Goal: Participate in discussion: Engage in conversation with other users on a specific topic

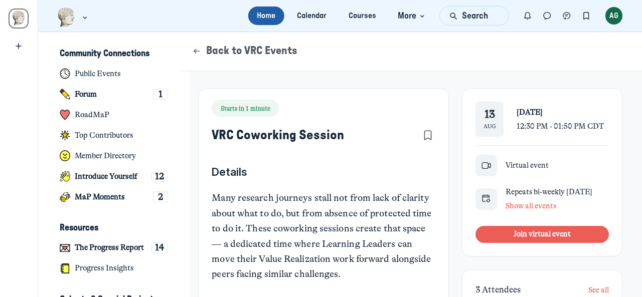
scroll to position [2017, 1971]
click at [311, 15] on link "Calendar" at bounding box center [311, 16] width 47 height 19
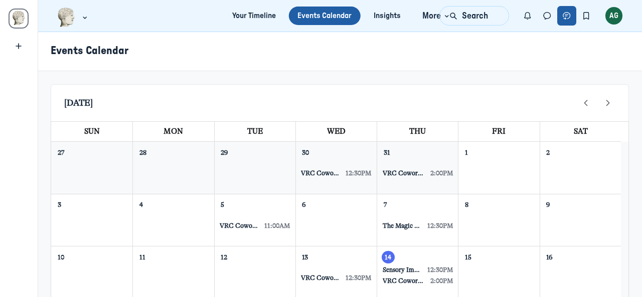
click at [567, 14] on icon "Chat threads" at bounding box center [567, 16] width 10 height 11
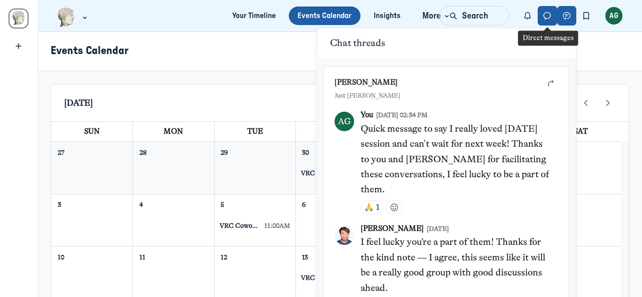
click at [549, 14] on icon "Direct messages" at bounding box center [547, 16] width 10 height 11
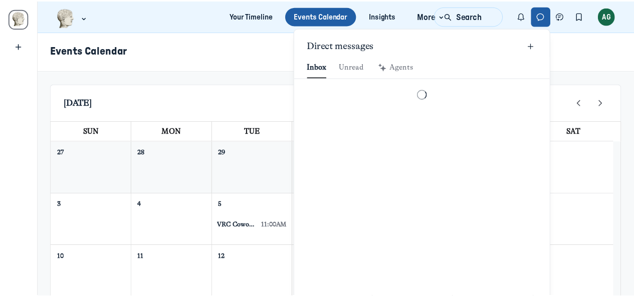
scroll to position [1364, 2338]
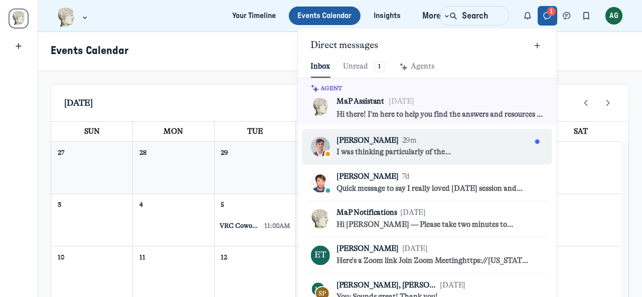
click at [450, 141] on div "Ed Rodley 29m" at bounding box center [433, 140] width 195 height 11
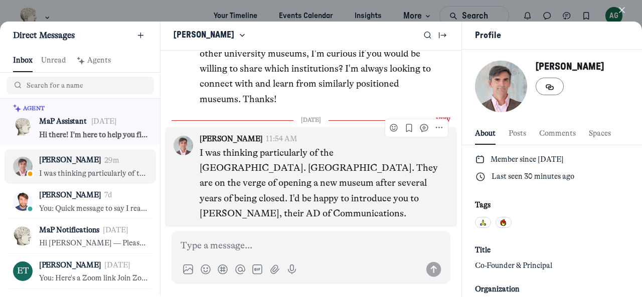
scroll to position [71, 0]
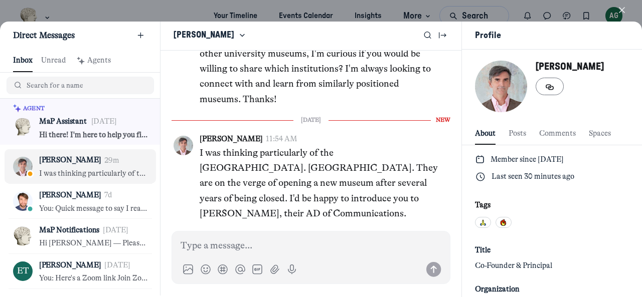
click at [84, 10] on div at bounding box center [321, 148] width 642 height 297
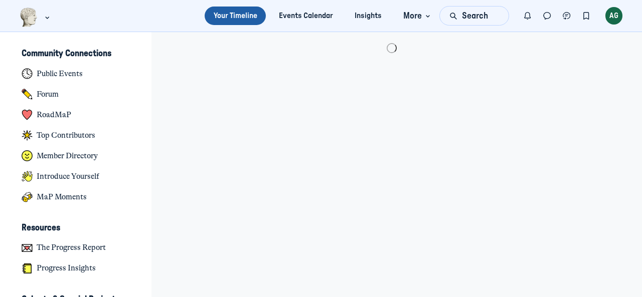
scroll to position [2463, 1971]
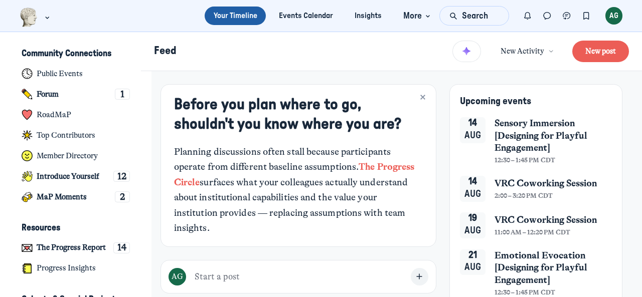
click at [506, 133] on span "Sensory Immersion [Designing for Playful Engagement]" at bounding box center [553, 135] width 118 height 37
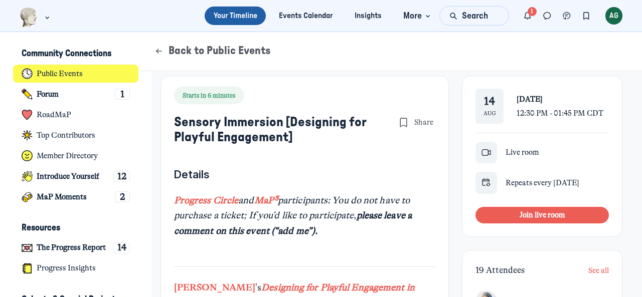
scroll to position [201, 0]
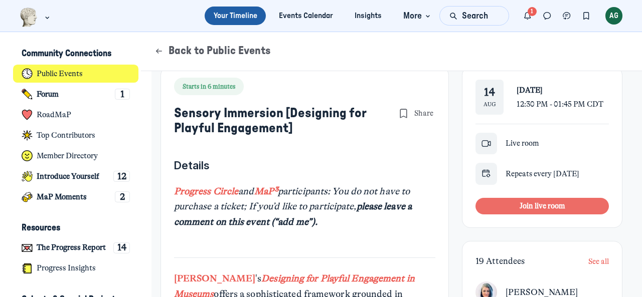
click at [564, 203] on button "Join live room" at bounding box center [541, 206] width 133 height 17
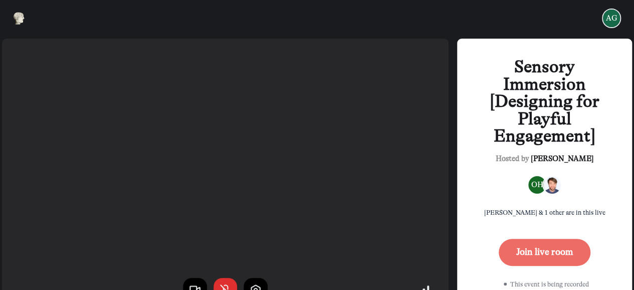
click at [559, 253] on button "Join live room" at bounding box center [545, 252] width 92 height 27
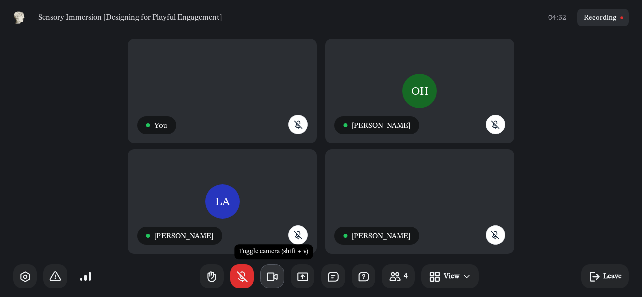
click at [273, 277] on icon "button" at bounding box center [272, 277] width 13 height 13
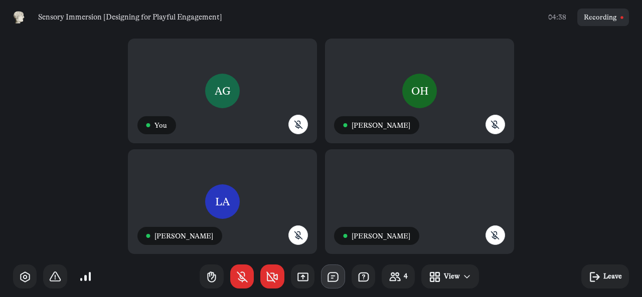
click at [337, 274] on use "button" at bounding box center [333, 277] width 10 height 9
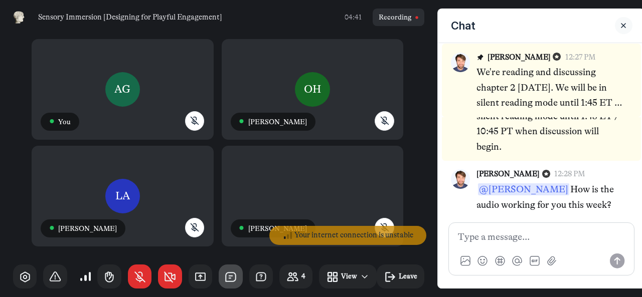
scroll to position [119, 0]
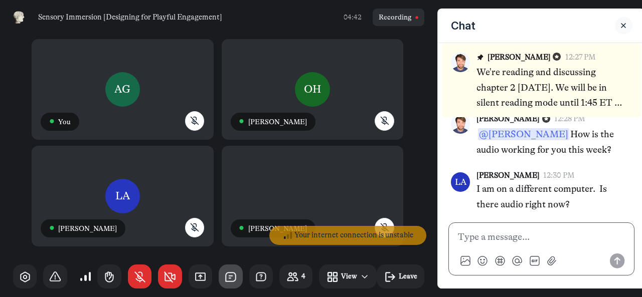
click at [510, 231] on p at bounding box center [541, 237] width 167 height 15
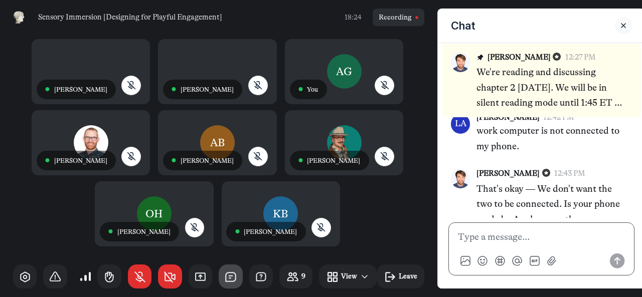
scroll to position [754, 0]
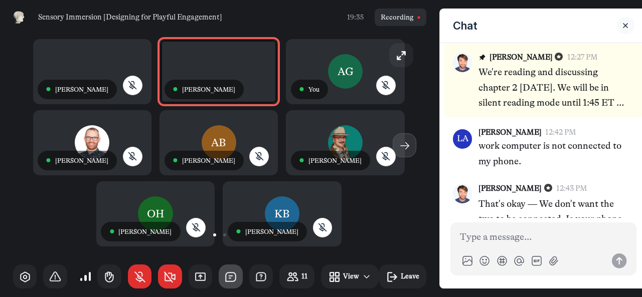
click at [402, 142] on use "button" at bounding box center [404, 145] width 8 height 7
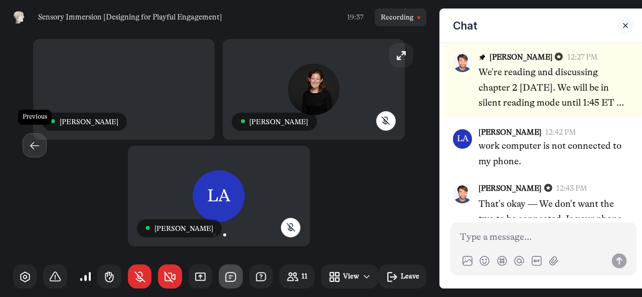
click at [34, 146] on icon "button" at bounding box center [34, 145] width 13 height 13
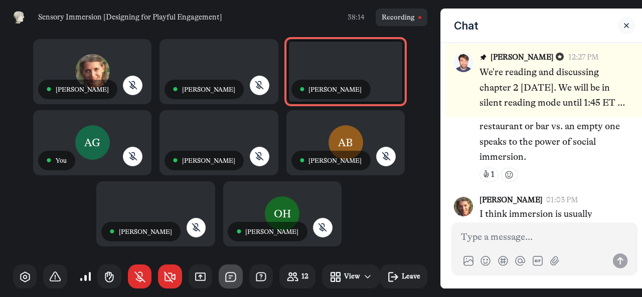
scroll to position [1638, 0]
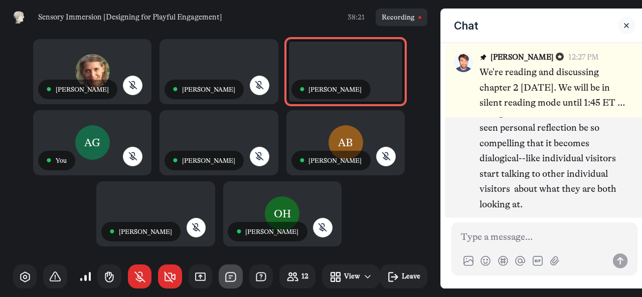
click at [560, 130] on p "I think immersion is usually thought of as reflective, but I've seen personal r…" at bounding box center [552, 151] width 147 height 122
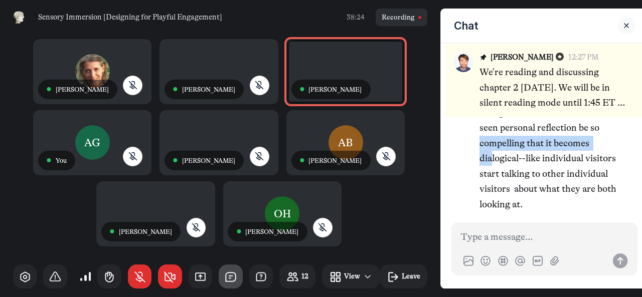
scroll to position [0, 13]
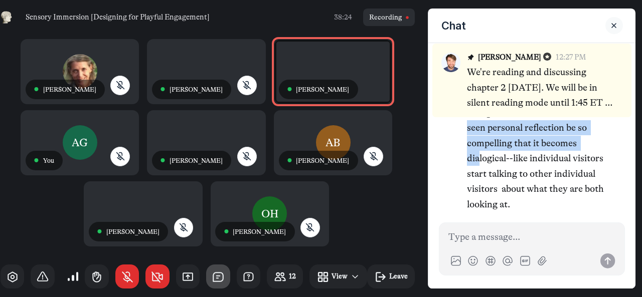
drag, startPoint x: 639, startPoint y: 132, endPoint x: 642, endPoint y: 115, distance: 16.8
click at [641, 115] on html "Sensory Immersion [Designing for Playful Engagement] 38:24 Recording KK ● Kinse…" at bounding box center [321, 148] width 642 height 297
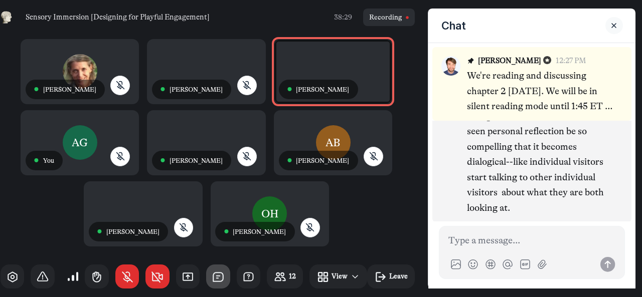
click at [591, 129] on p "I think immersion is usually thought of as reflective, but I've seen personal r…" at bounding box center [540, 155] width 147 height 122
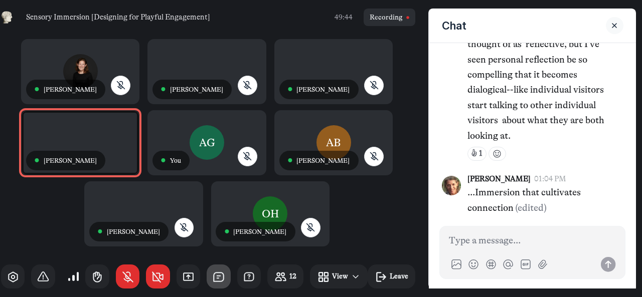
scroll to position [1632, 0]
click at [417, 195] on div "RE ● Roslyn Esperon ● Jacob Rorem ● Kyle Bowen ● Ed Rodley AG ● You AB ● Anne B…" at bounding box center [208, 146] width 440 height 222
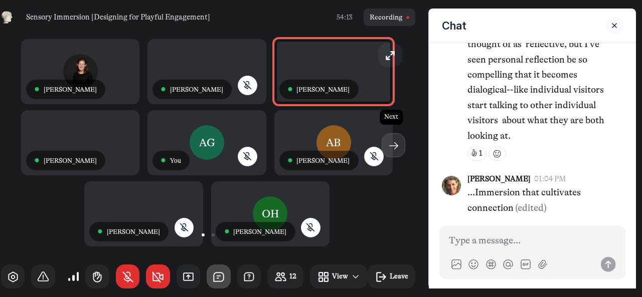
click at [393, 143] on icon "button" at bounding box center [393, 145] width 13 height 13
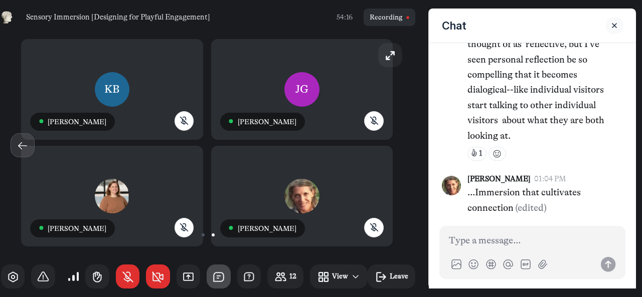
click at [23, 144] on icon "button" at bounding box center [22, 145] width 13 height 13
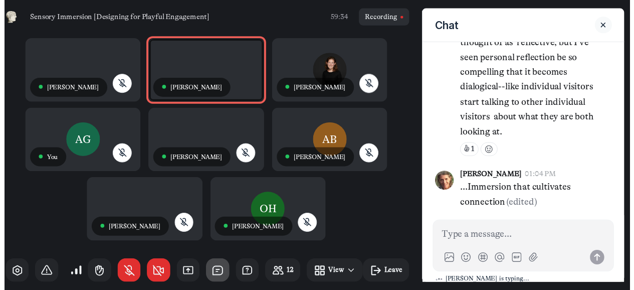
scroll to position [1633, 0]
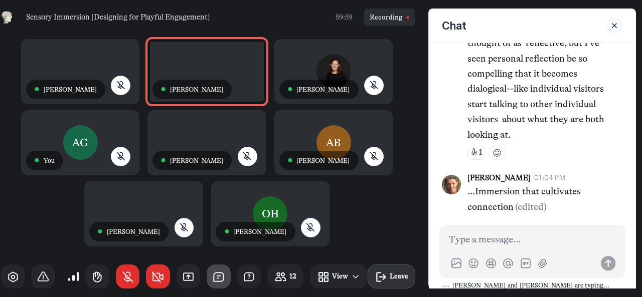
click at [385, 271] on icon "button" at bounding box center [381, 277] width 13 height 13
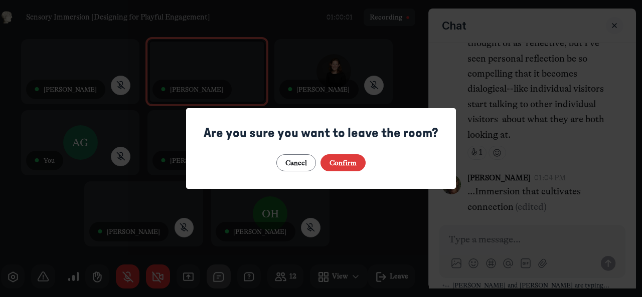
click at [349, 162] on button "Confirm" at bounding box center [343, 163] width 46 height 18
